Goal: Information Seeking & Learning: Learn about a topic

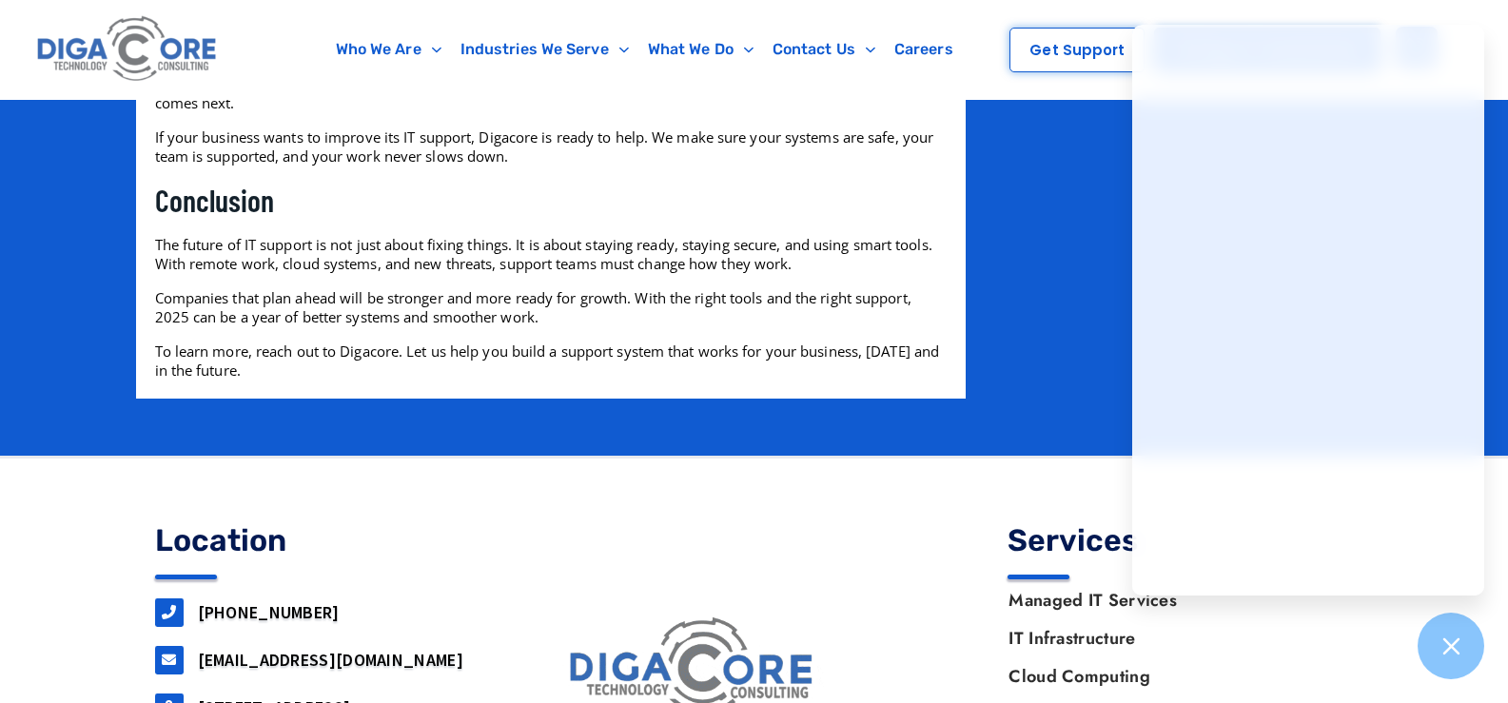
scroll to position [3024, 0]
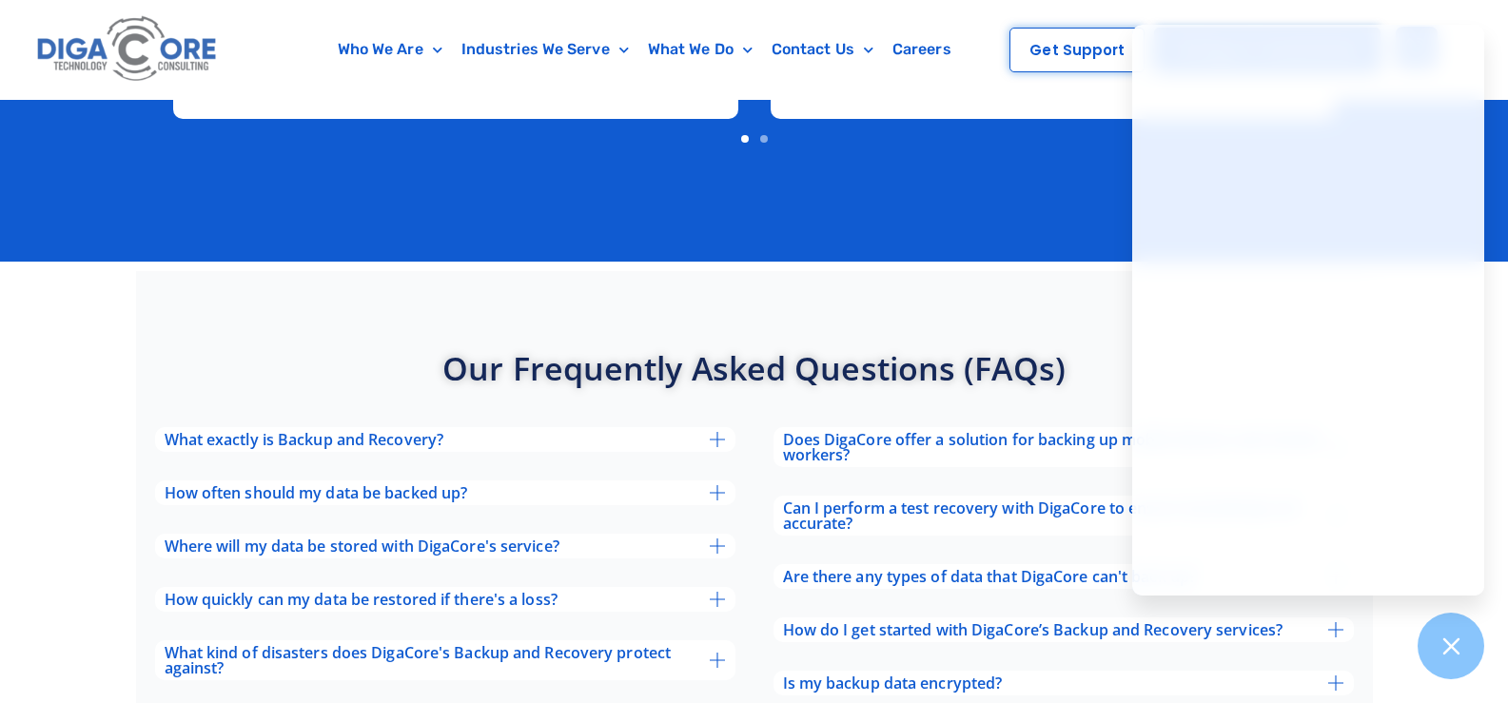
scroll to position [5782, 0]
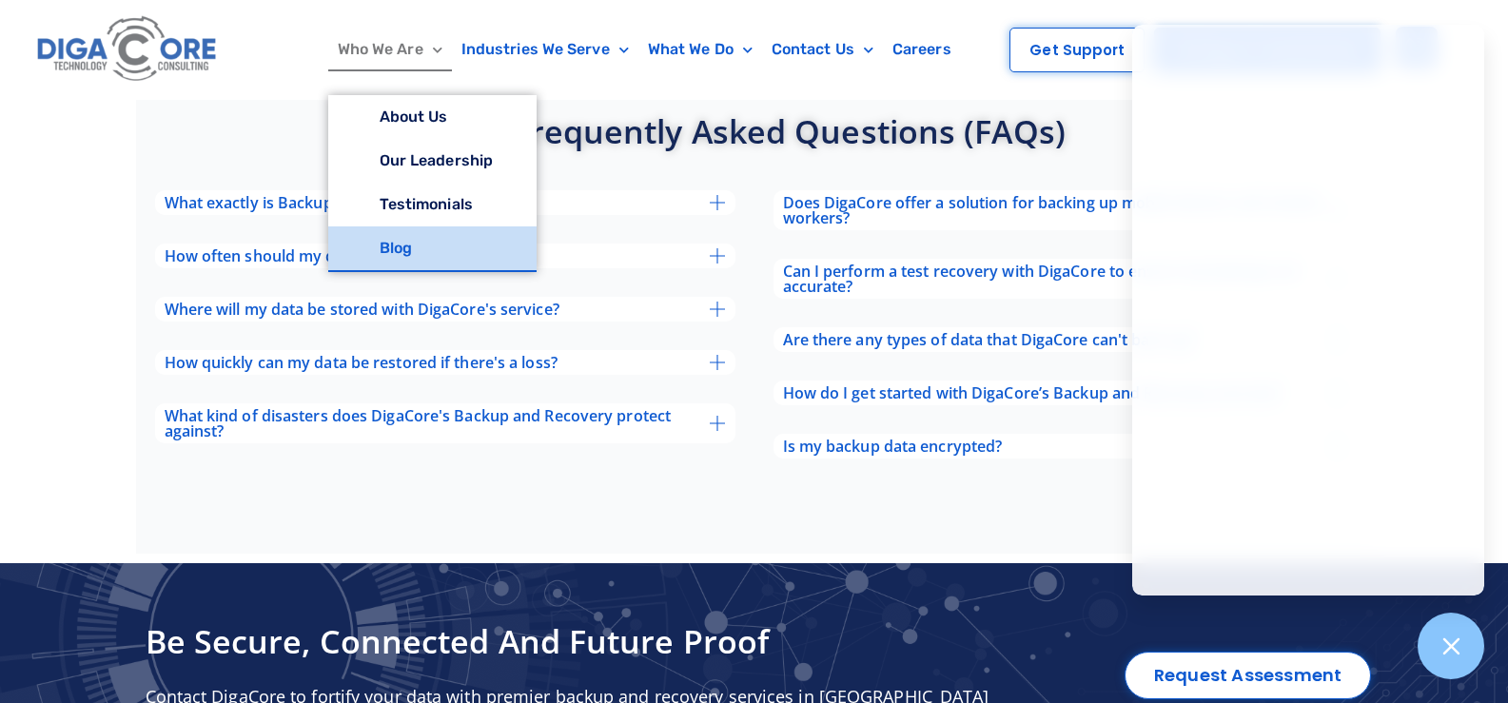
click at [388, 251] on link "Blog" at bounding box center [432, 249] width 208 height 44
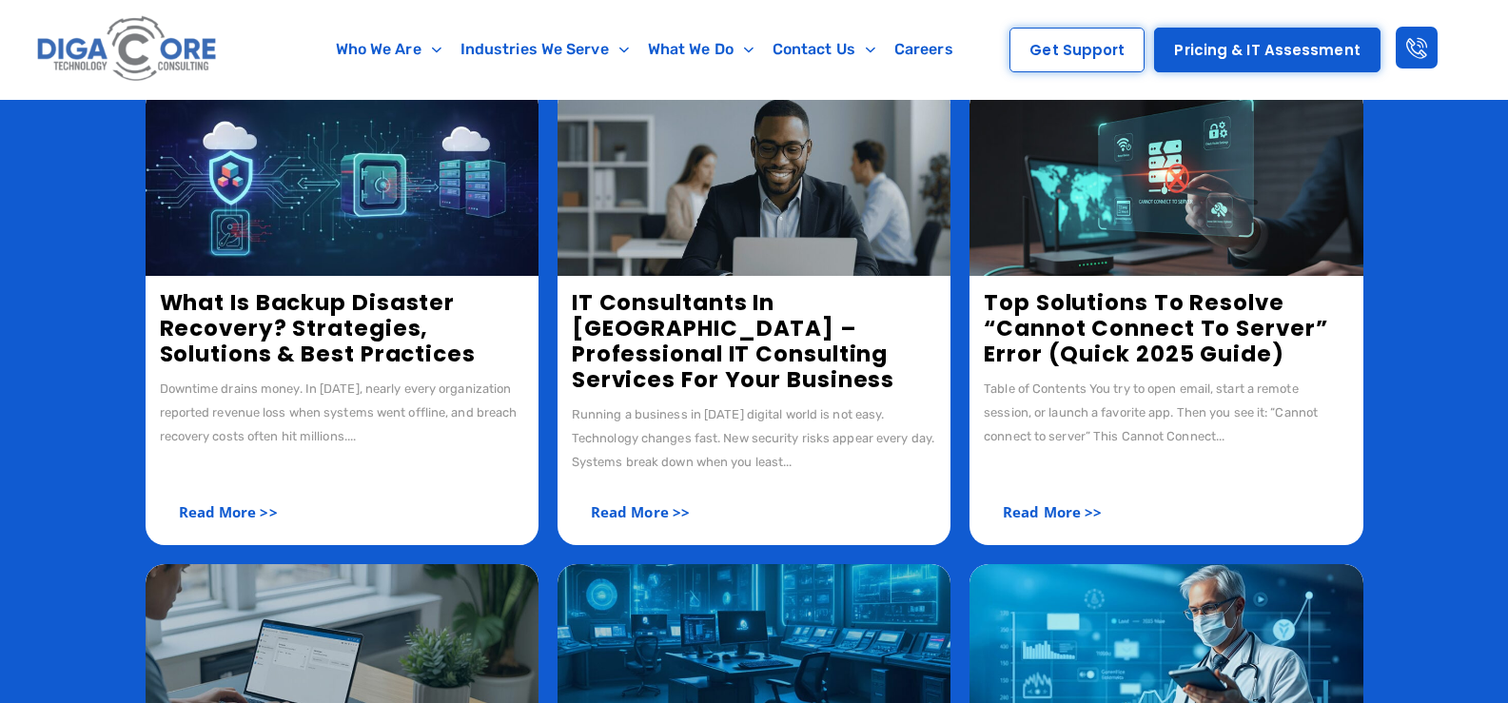
scroll to position [381, 0]
click at [296, 331] on link "What Is Backup Disaster Recovery? Strategies, Solutions & Best Practices" at bounding box center [318, 328] width 316 height 82
